Goal: Complete application form

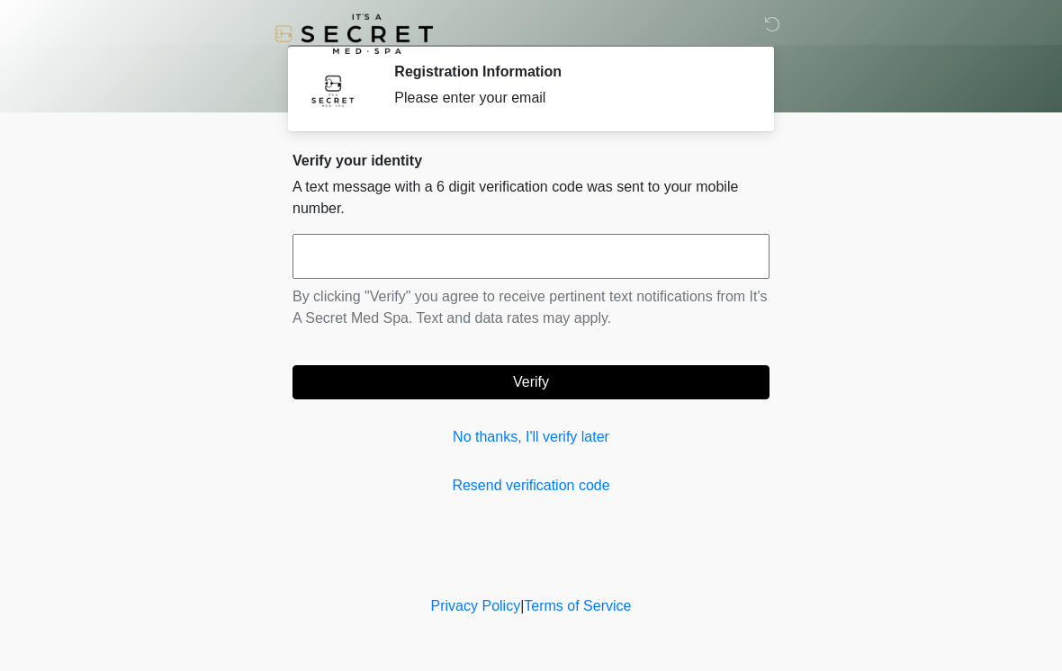
click at [496, 272] on input "text" at bounding box center [531, 256] width 477 height 45
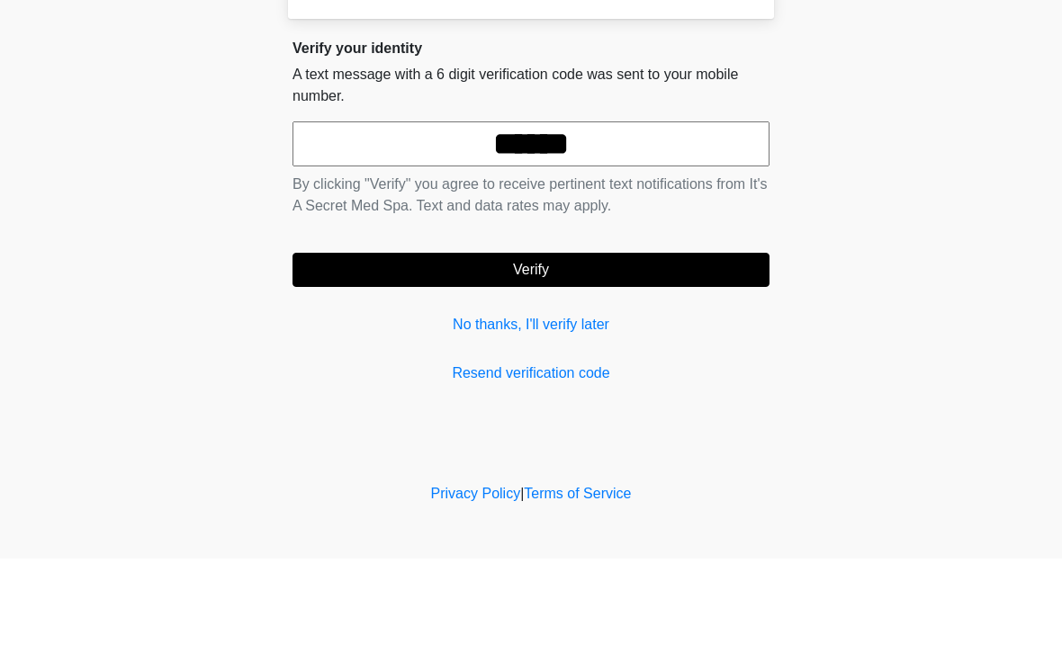
type input "******"
click at [617, 365] on button "Verify" at bounding box center [531, 382] width 477 height 34
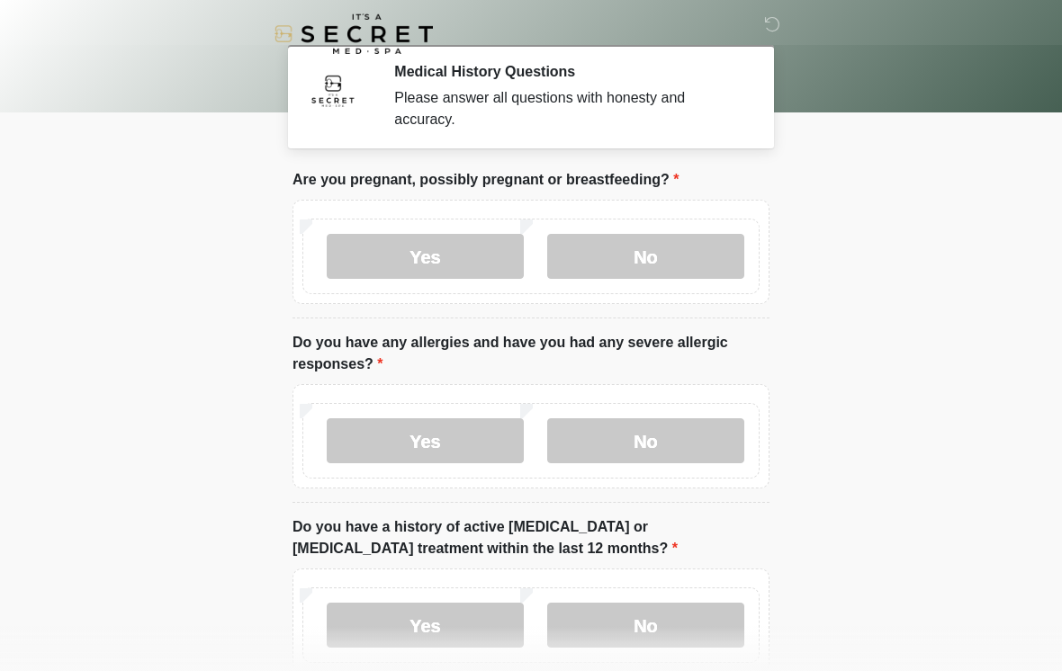
click at [662, 253] on label "No" at bounding box center [645, 256] width 197 height 45
click at [678, 439] on label "No" at bounding box center [645, 441] width 197 height 45
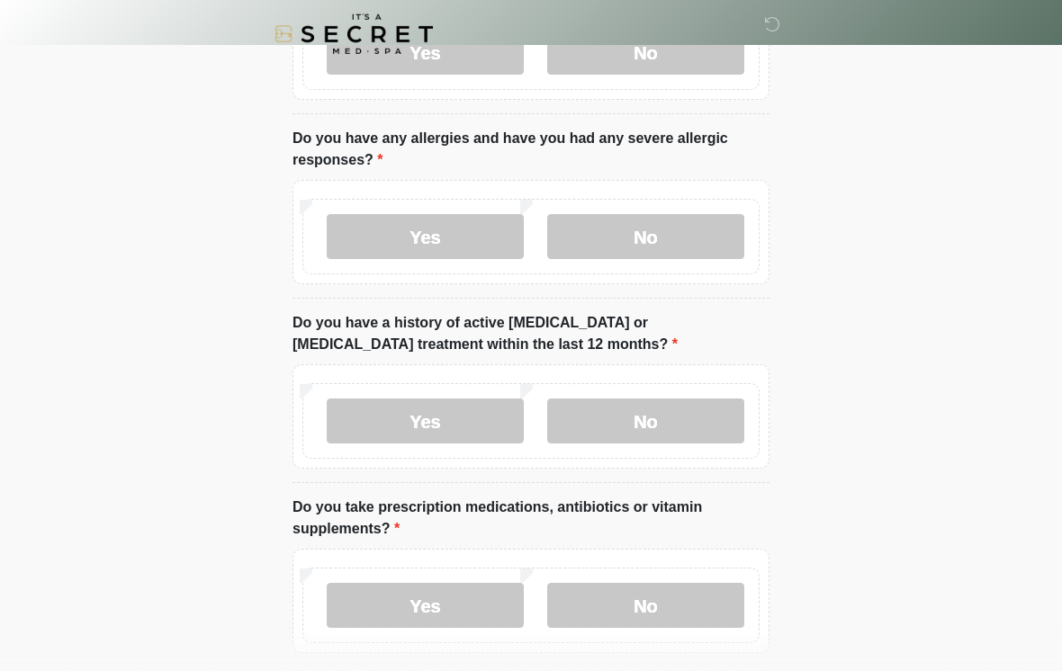
click at [691, 427] on label "No" at bounding box center [645, 421] width 197 height 45
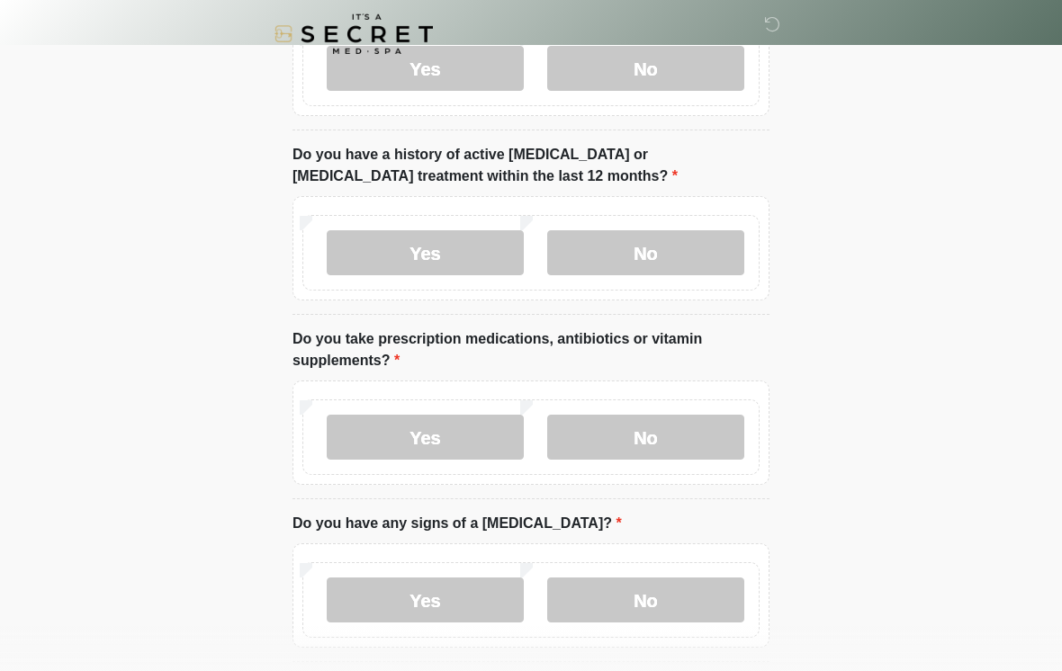
scroll to position [407, 0]
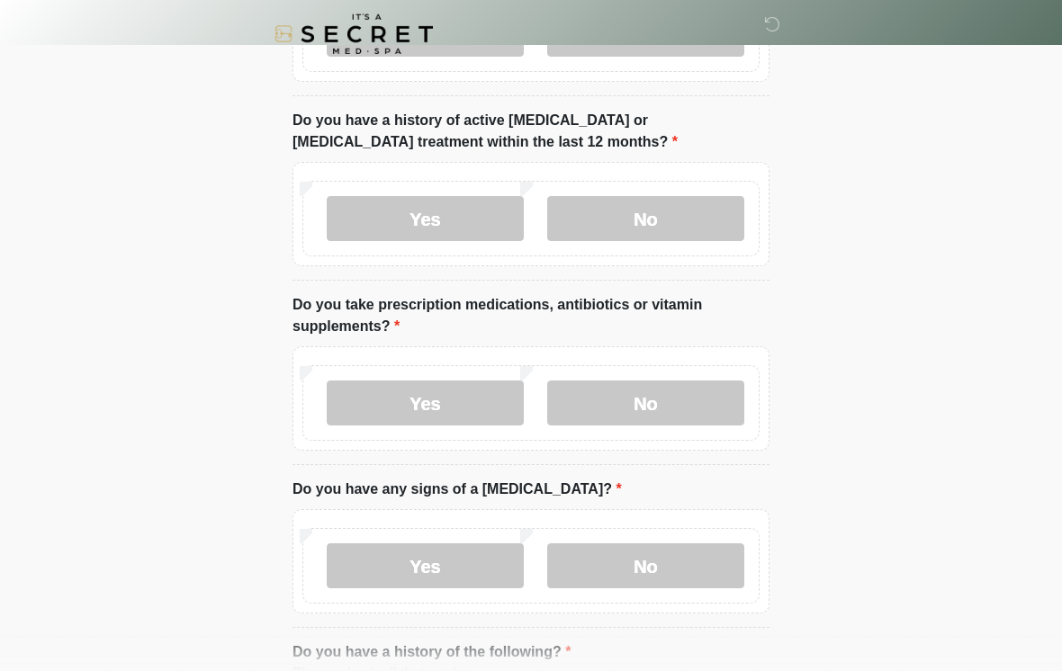
click at [687, 397] on label "No" at bounding box center [645, 403] width 197 height 45
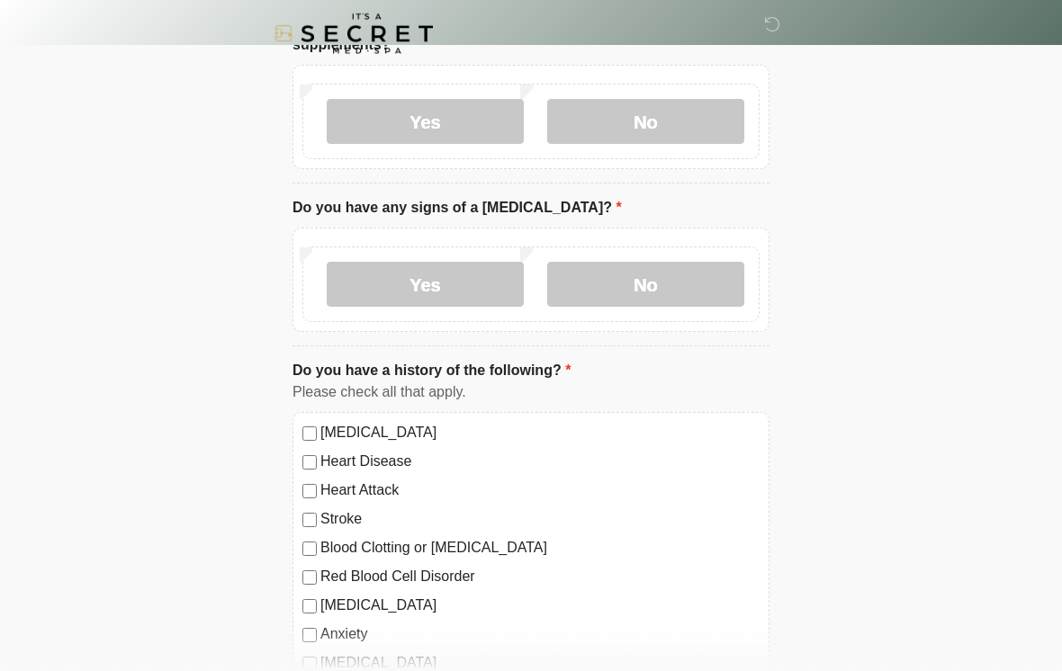
click at [663, 277] on label "No" at bounding box center [645, 285] width 197 height 45
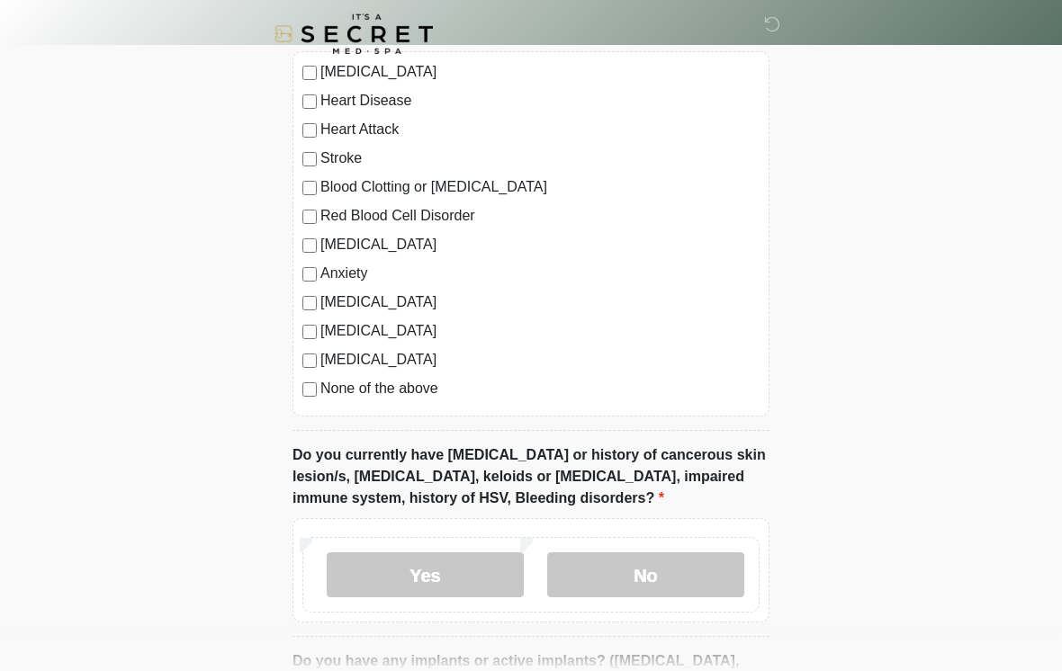
scroll to position [1073, 0]
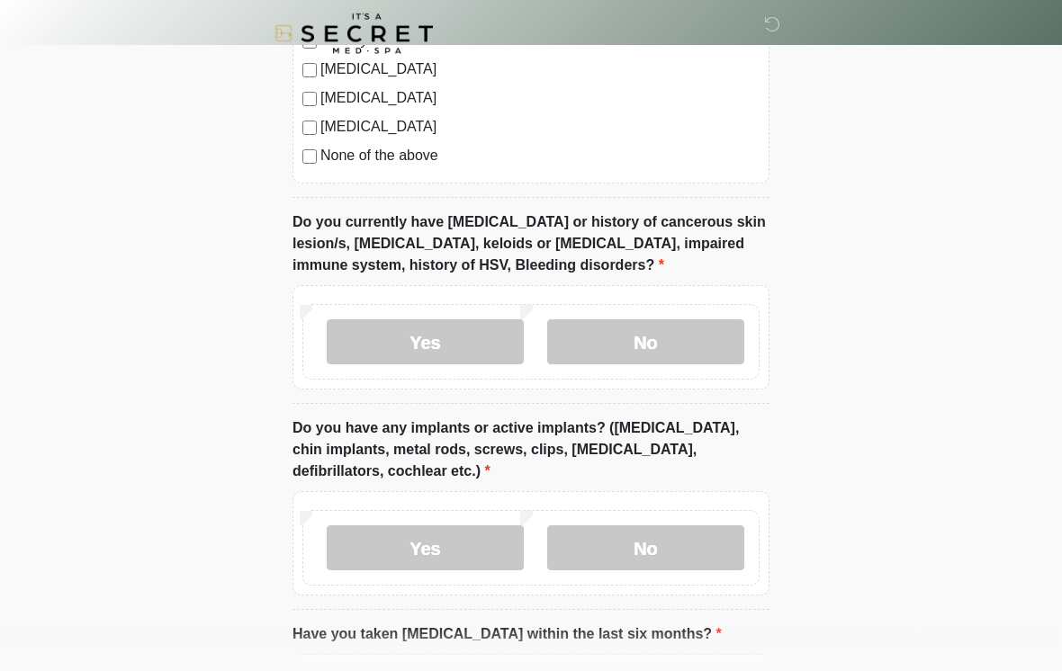
click at [689, 328] on label "No" at bounding box center [645, 342] width 197 height 45
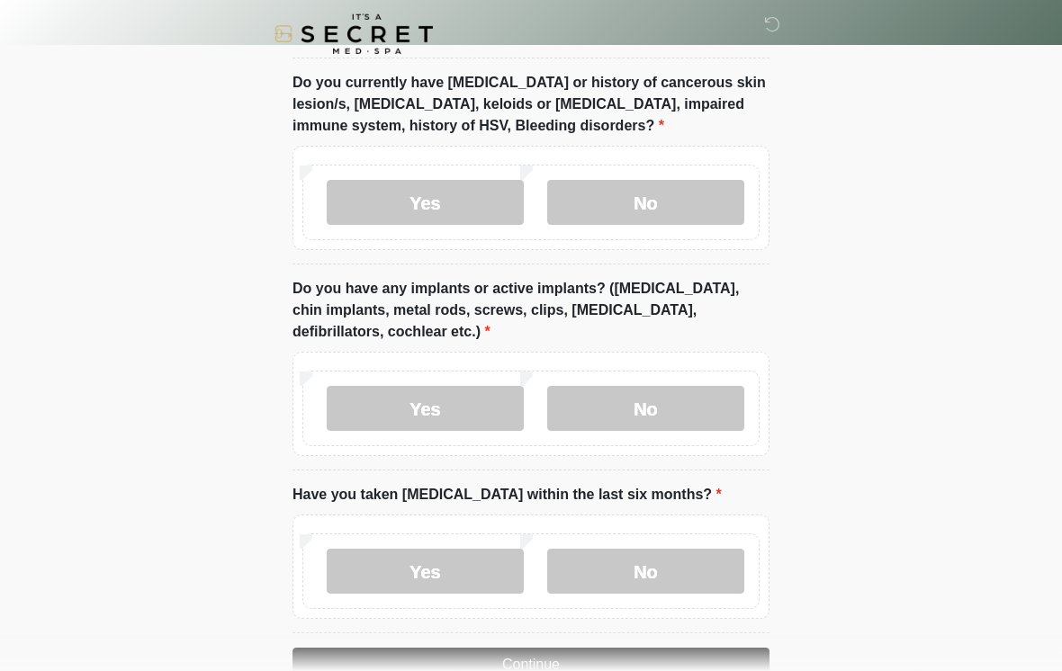
click at [667, 410] on label "No" at bounding box center [645, 408] width 197 height 45
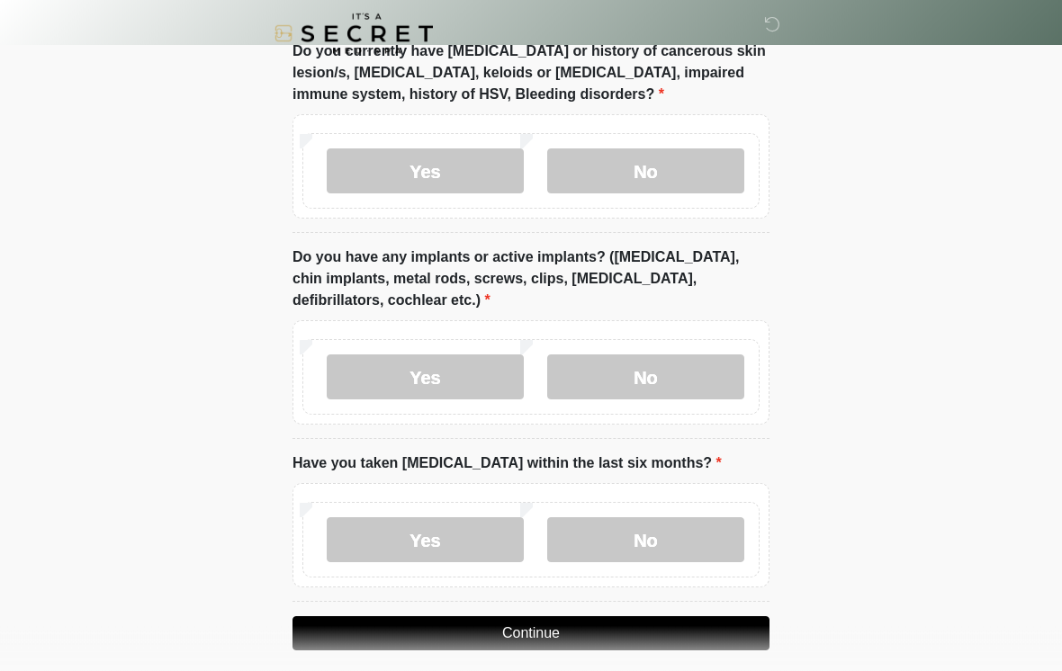
scroll to position [1499, 0]
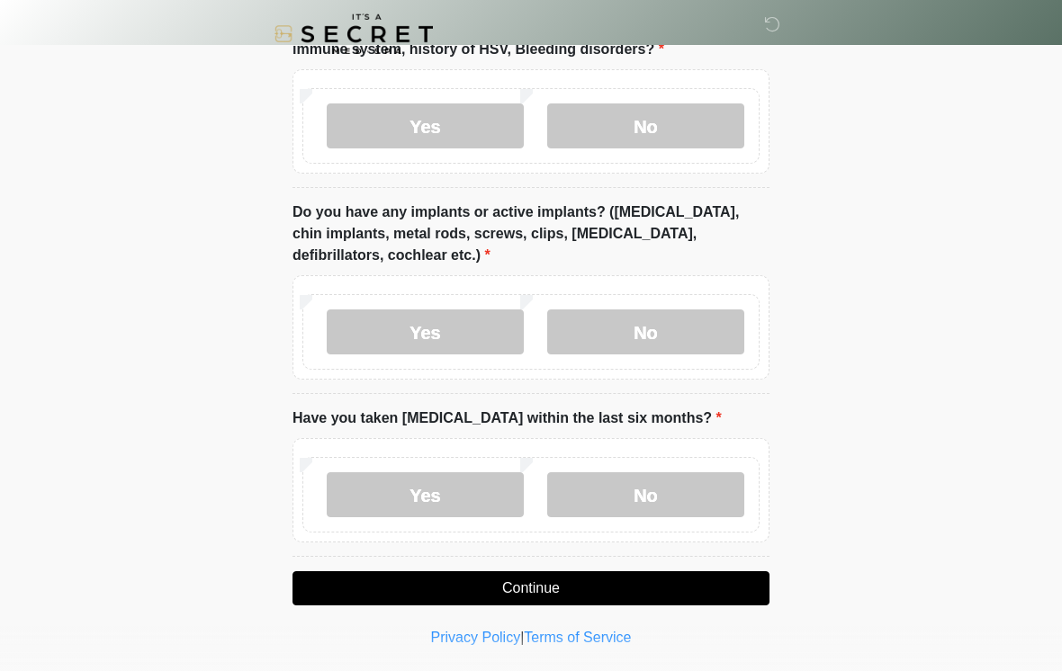
click at [657, 494] on label "No" at bounding box center [645, 495] width 197 height 45
click at [647, 591] on button "Continue" at bounding box center [531, 589] width 477 height 34
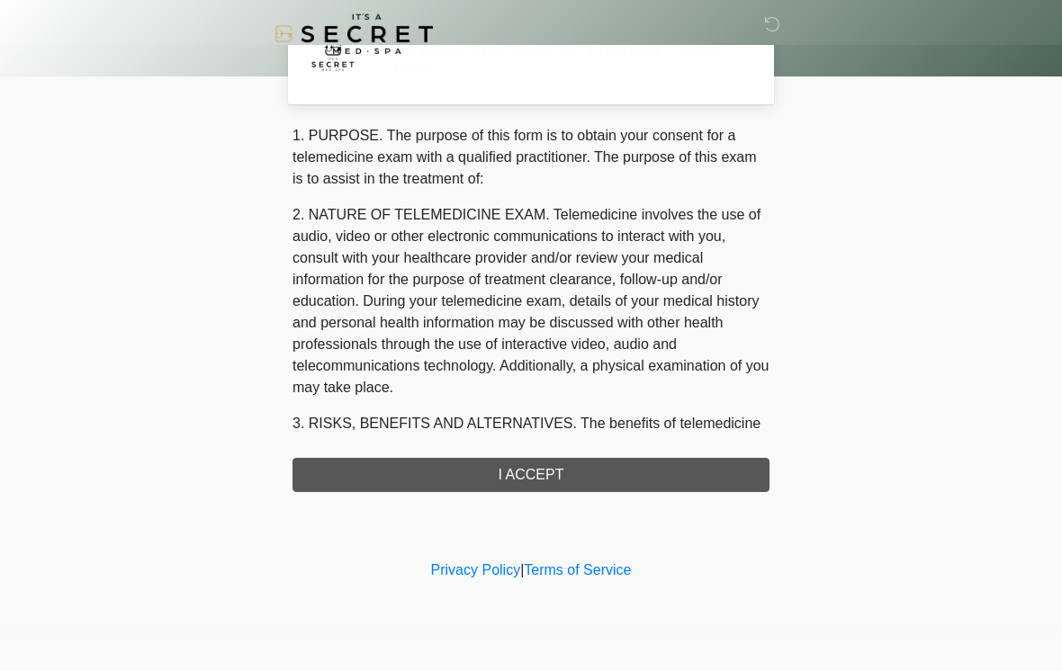
scroll to position [0, 0]
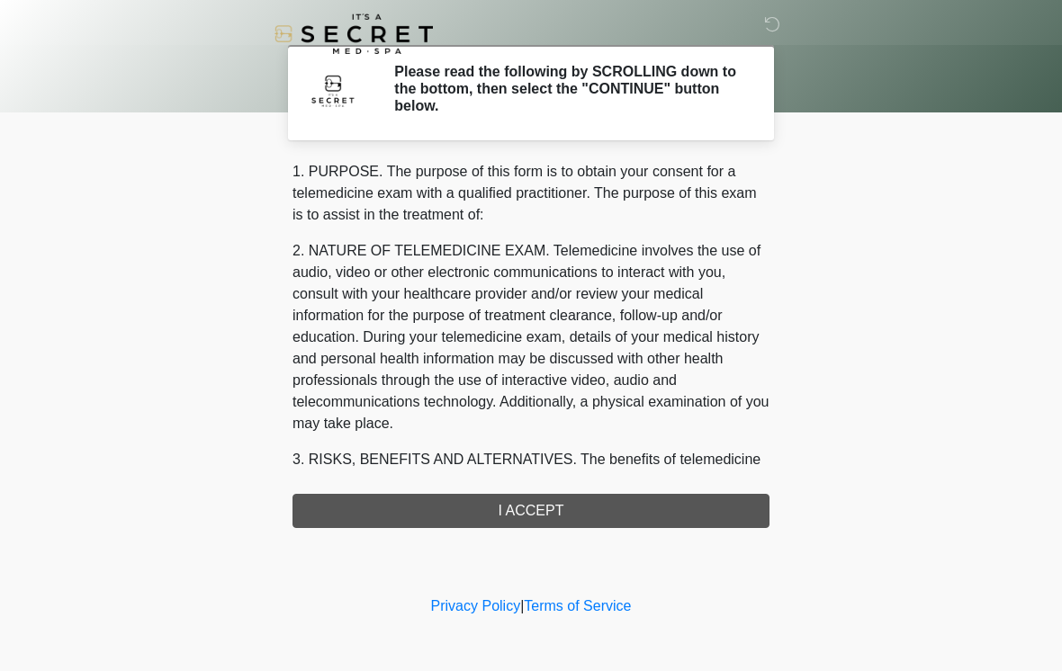
click at [587, 506] on div "1. PURPOSE. The purpose of this form is to obtain your consent for a telemedici…" at bounding box center [531, 344] width 477 height 367
click at [584, 503] on div "1. PURPOSE. The purpose of this form is to obtain your consent for a telemedici…" at bounding box center [531, 344] width 477 height 367
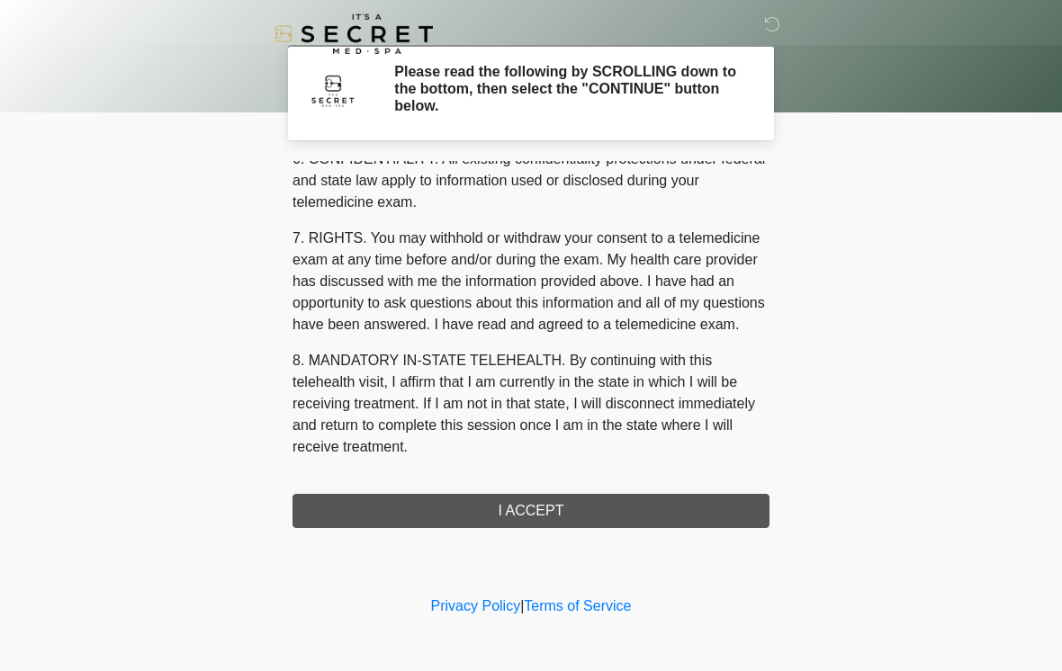
scroll to position [733, 0]
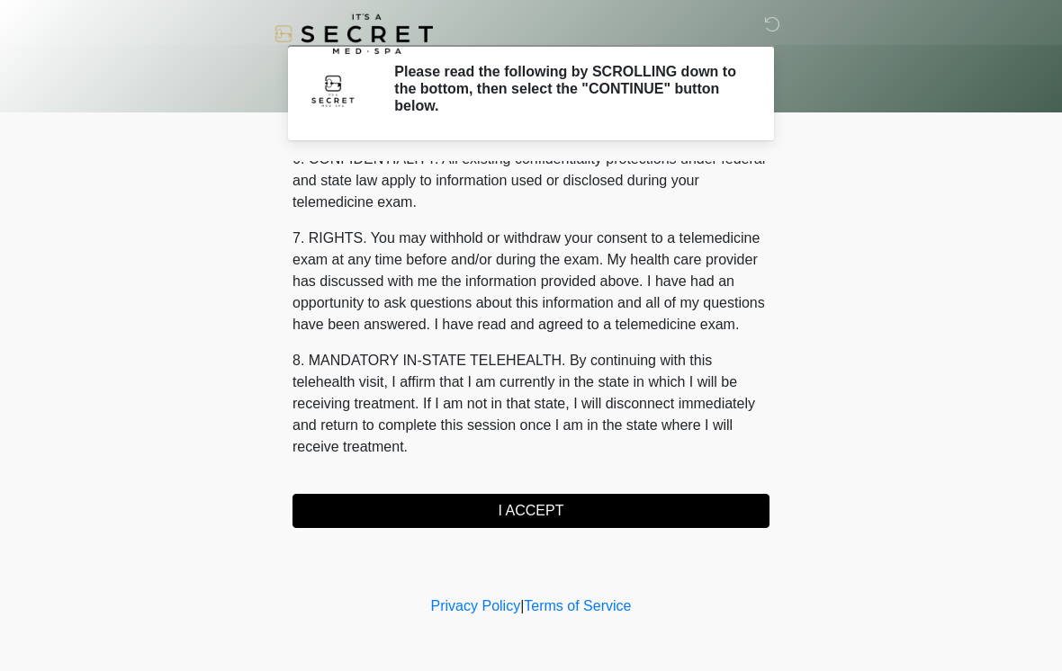
click at [587, 511] on button "I ACCEPT" at bounding box center [531, 511] width 477 height 34
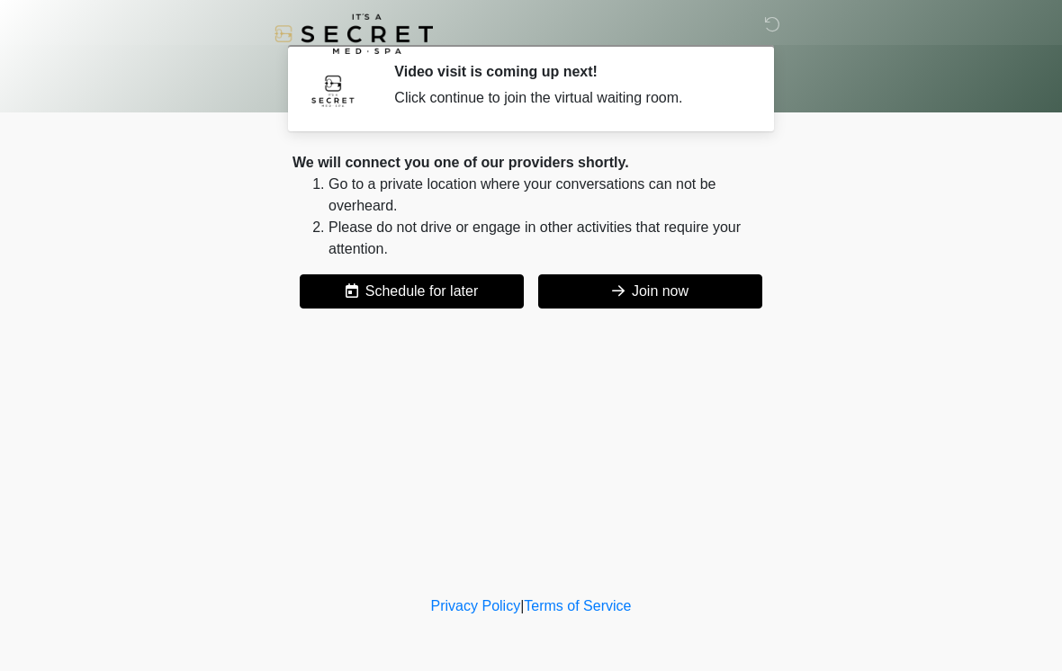
click at [662, 293] on button "Join now" at bounding box center [650, 292] width 224 height 34
